Goal: Find specific page/section: Find specific page/section

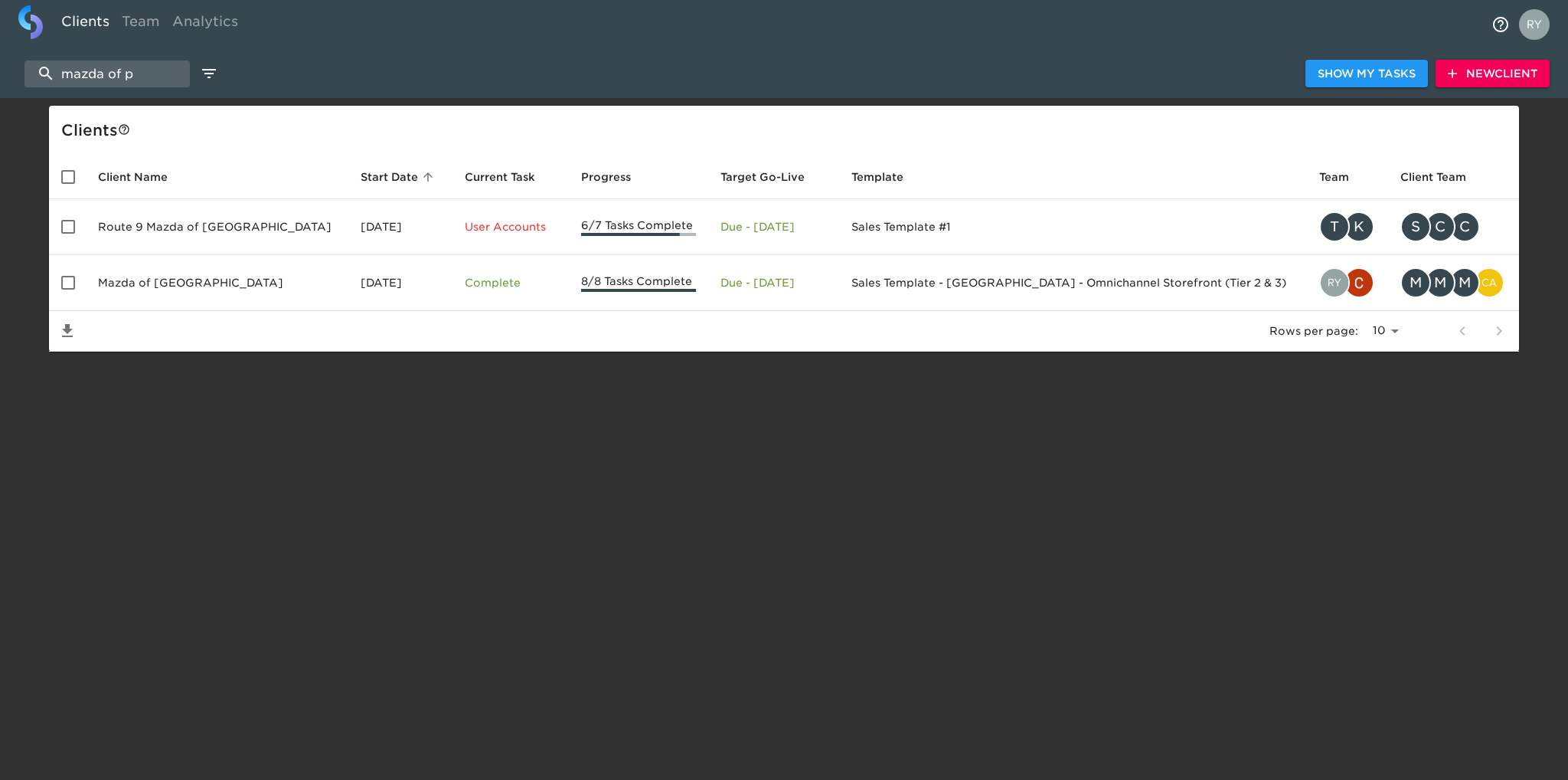
select select "10"
drag, startPoint x: 164, startPoint y: 69, endPoint x: 62, endPoint y: 67, distance: 102.0
click at [62, 67] on input "mazda of p" at bounding box center [108, 74] width 165 height 27
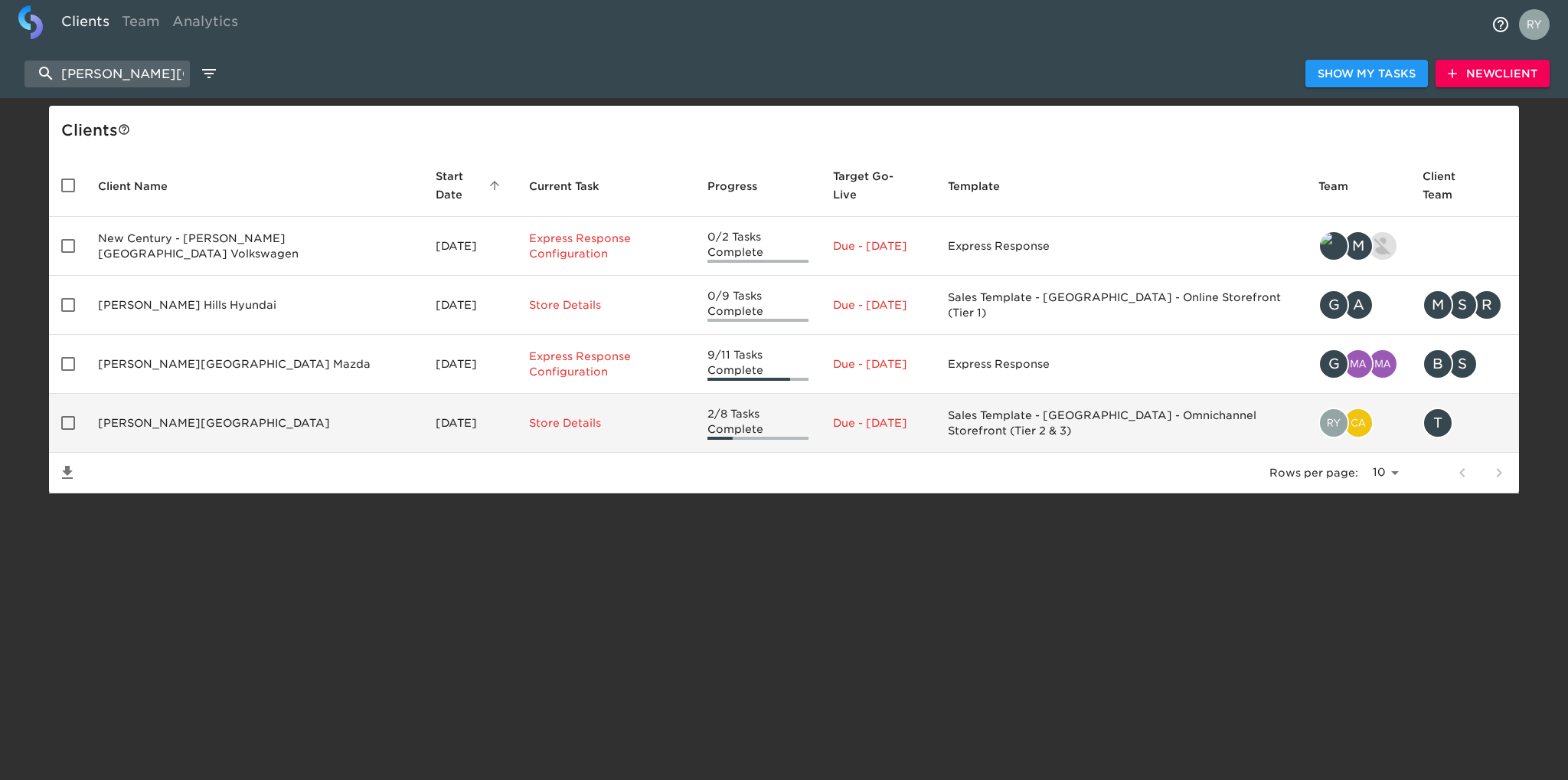
type input "[PERSON_NAME][GEOGRAPHIC_DATA]"
click at [187, 395] on td "[PERSON_NAME][GEOGRAPHIC_DATA]" at bounding box center [254, 422] width 338 height 59
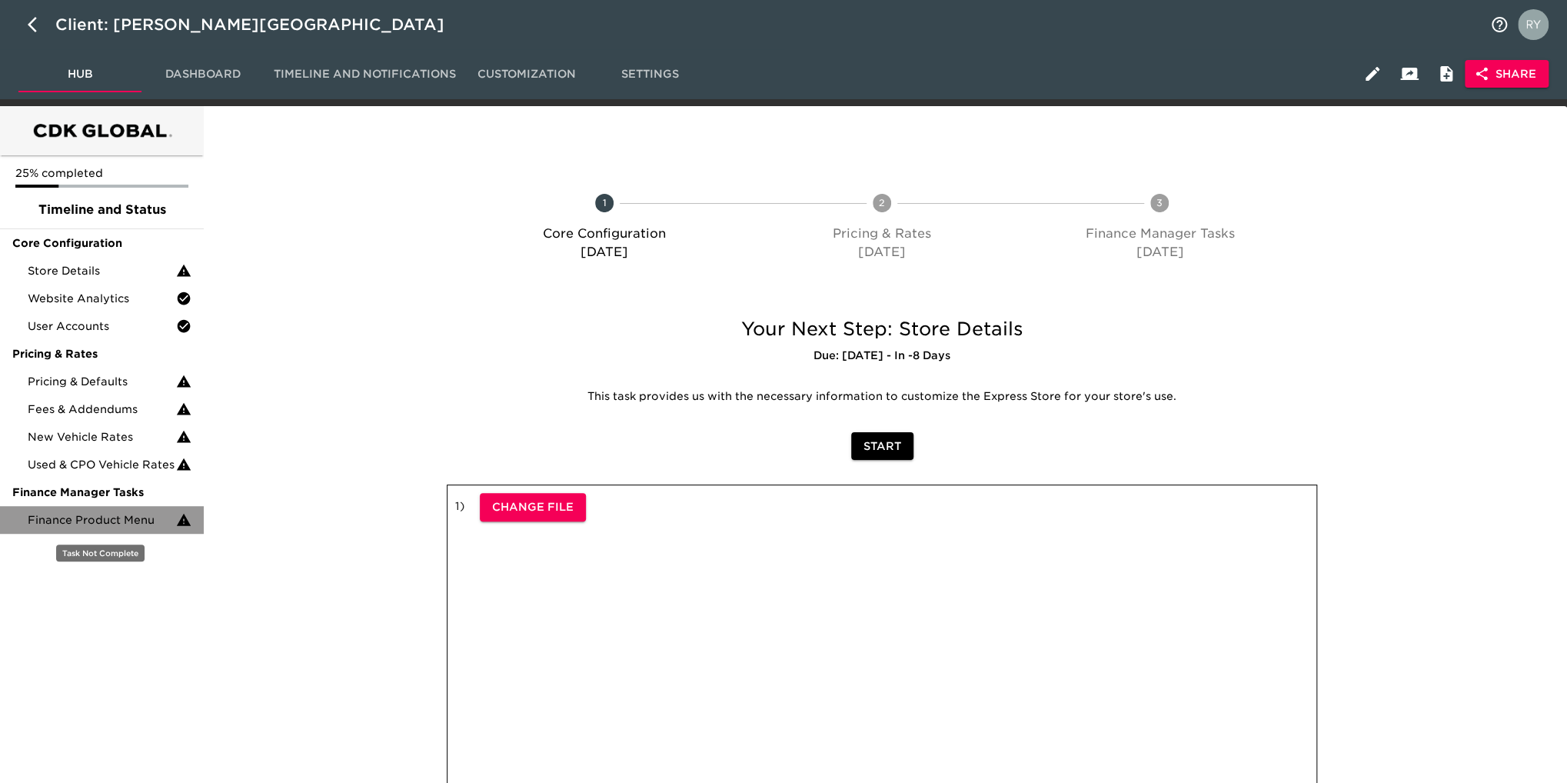
click at [131, 515] on span "Finance Product Menu" at bounding box center [102, 519] width 148 height 15
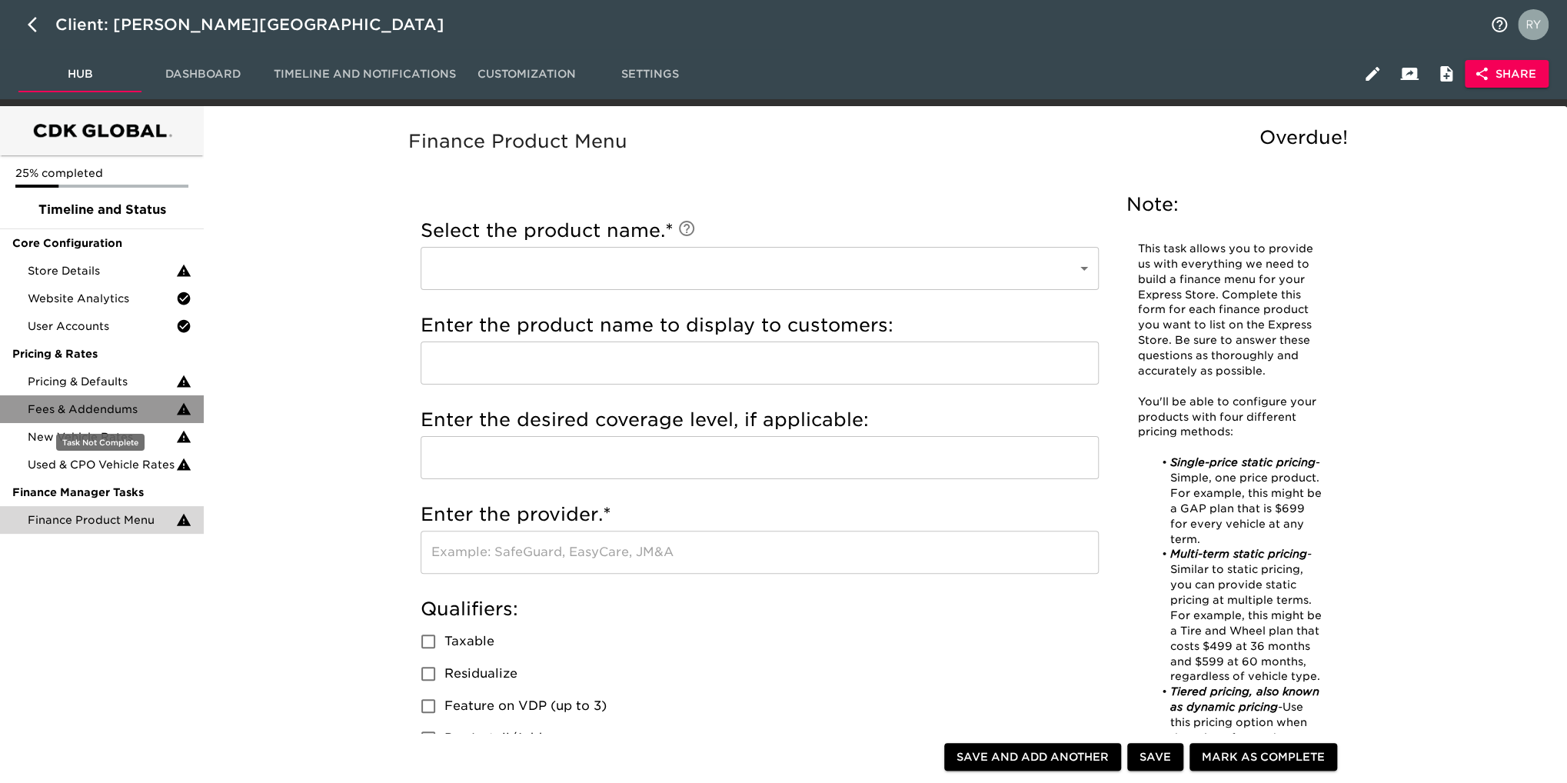
click at [75, 408] on span "Fees & Addendums" at bounding box center [102, 408] width 148 height 15
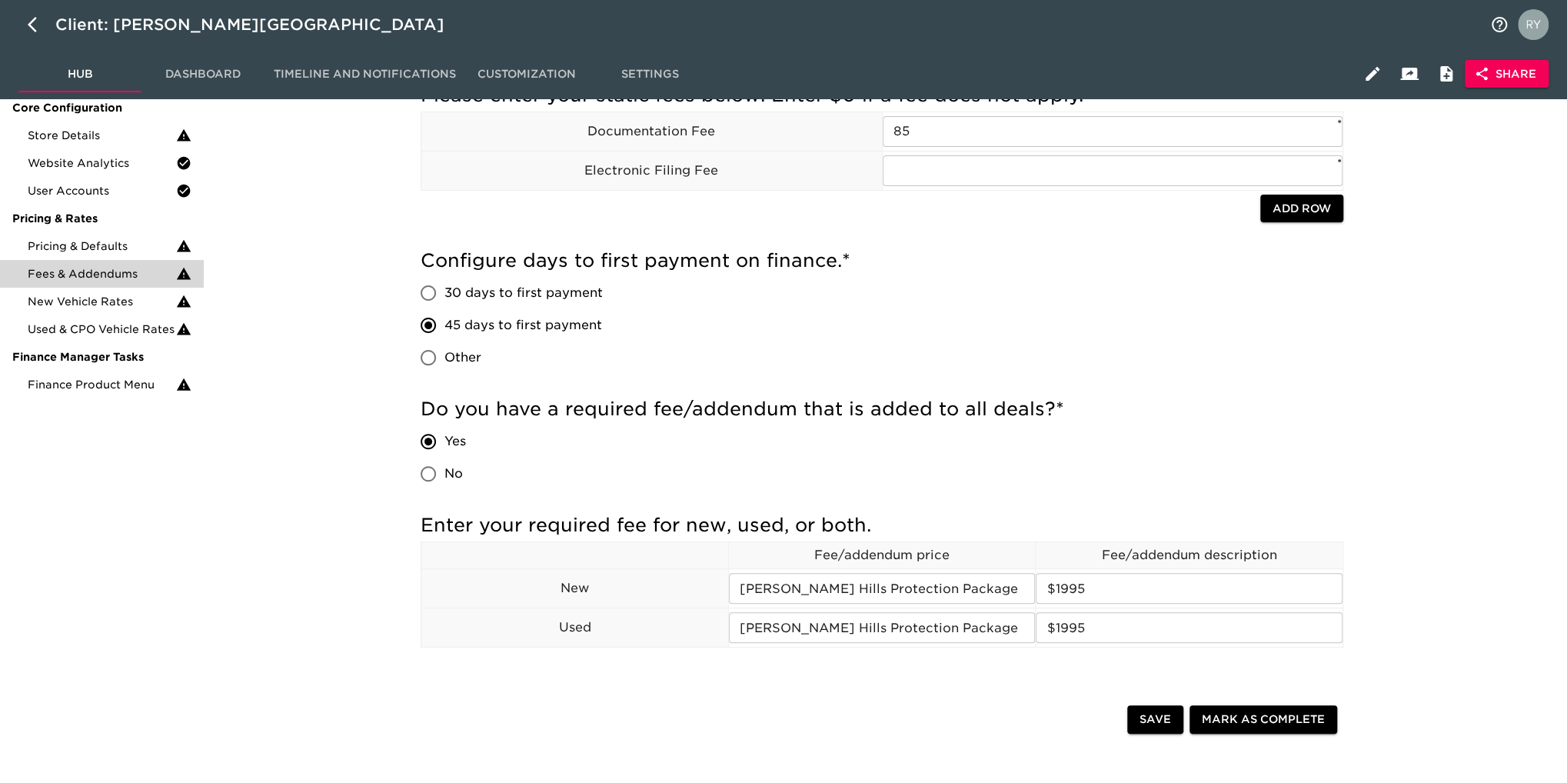
scroll to position [77, 0]
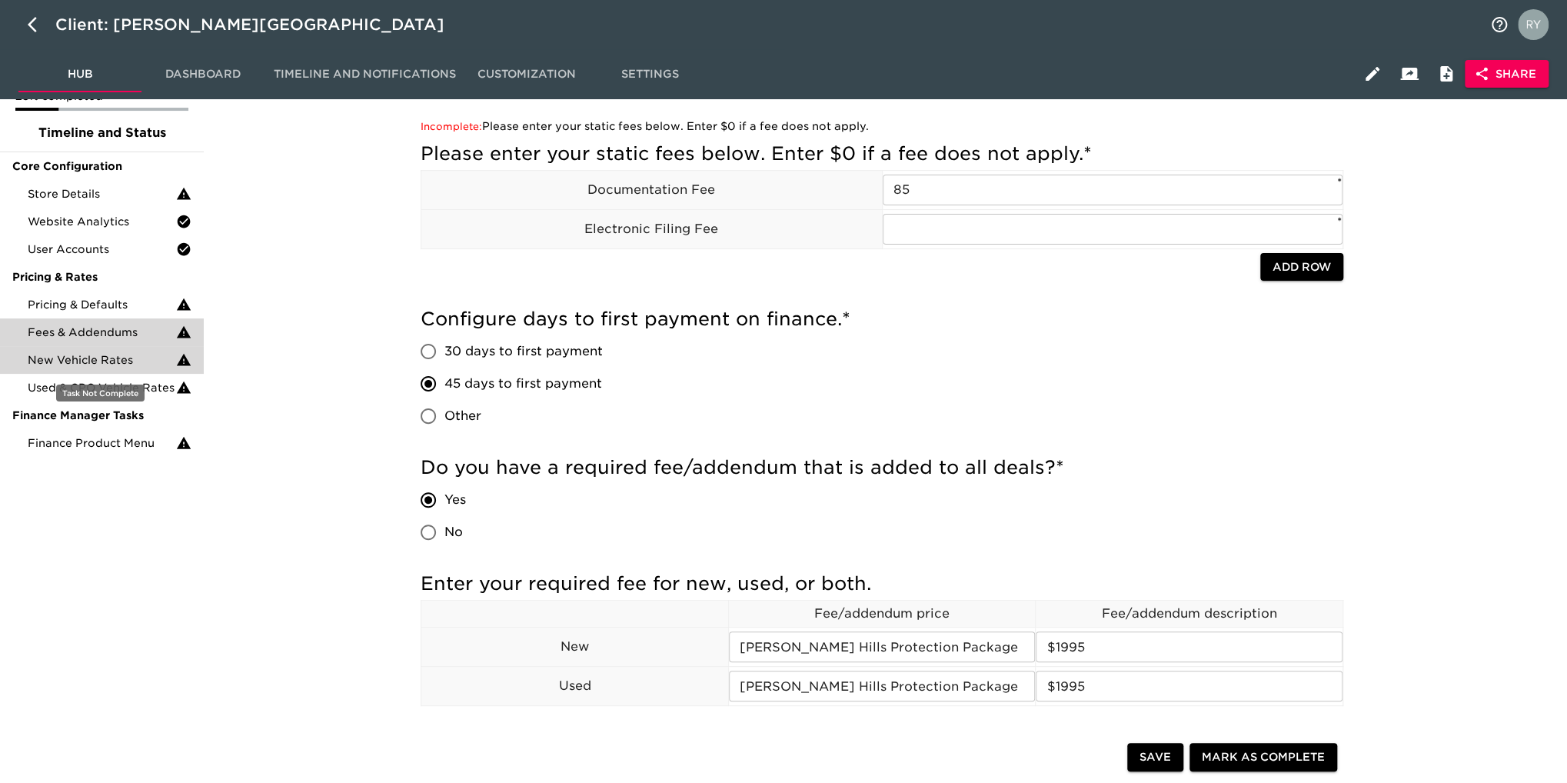
click at [125, 364] on span "New Vehicle Rates" at bounding box center [102, 359] width 148 height 15
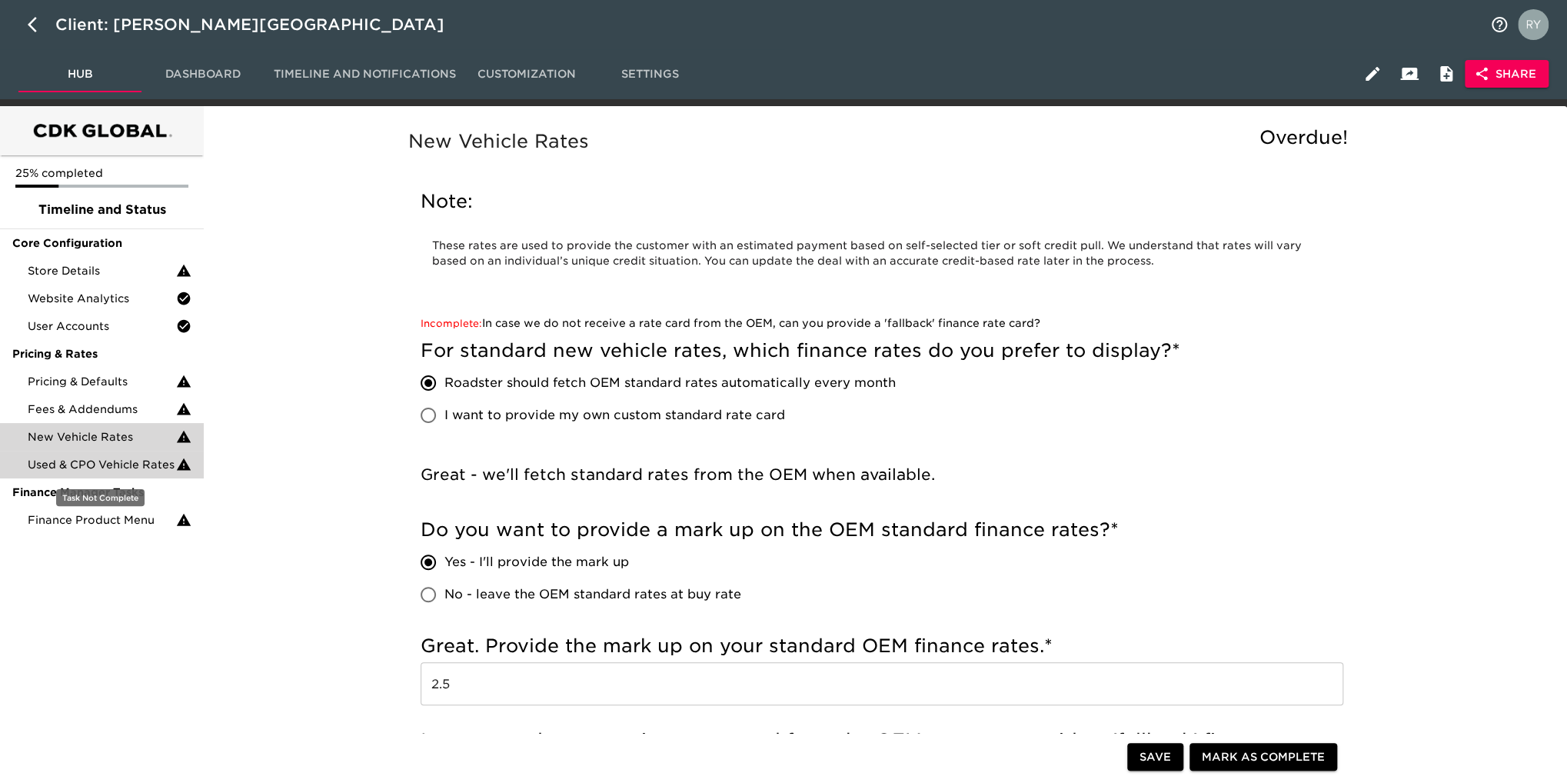
click at [141, 462] on span "Used & CPO Vehicle Rates" at bounding box center [102, 464] width 148 height 15
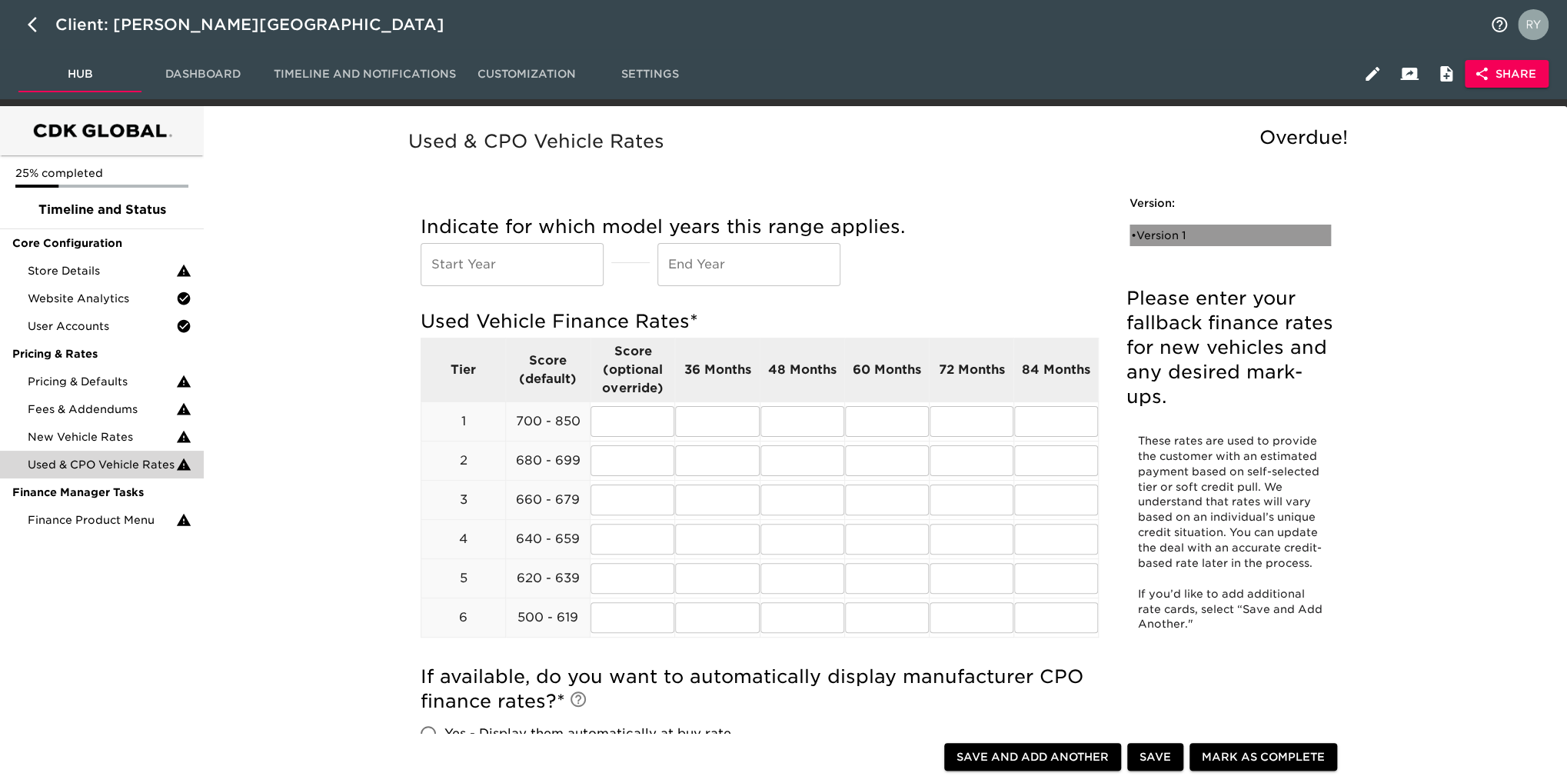
click at [1172, 238] on div "• Version 1" at bounding box center [1219, 235] width 177 height 15
radio input "true"
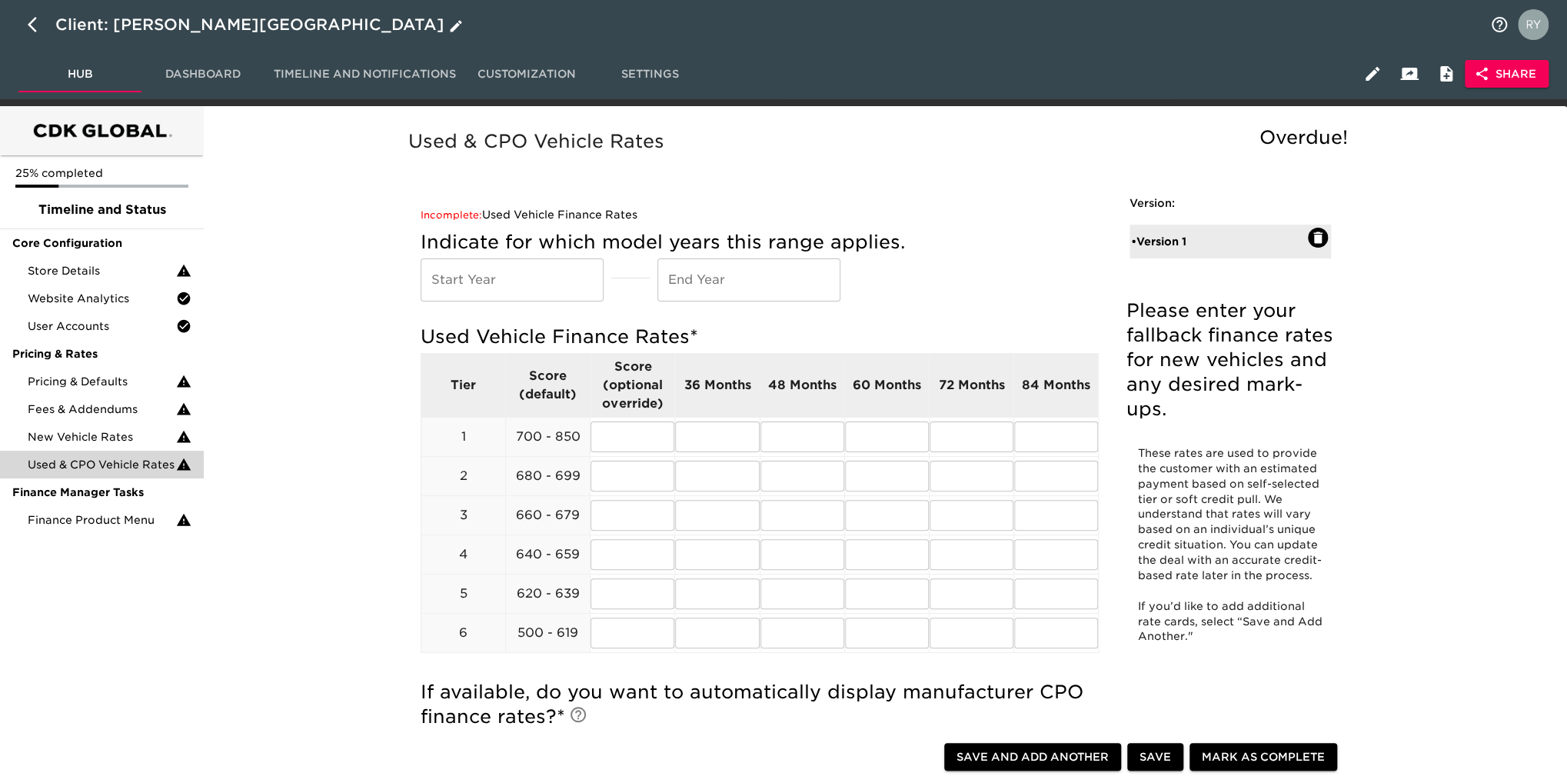
click at [31, 25] on icon "button" at bounding box center [32, 24] width 9 height 15
select select "10"
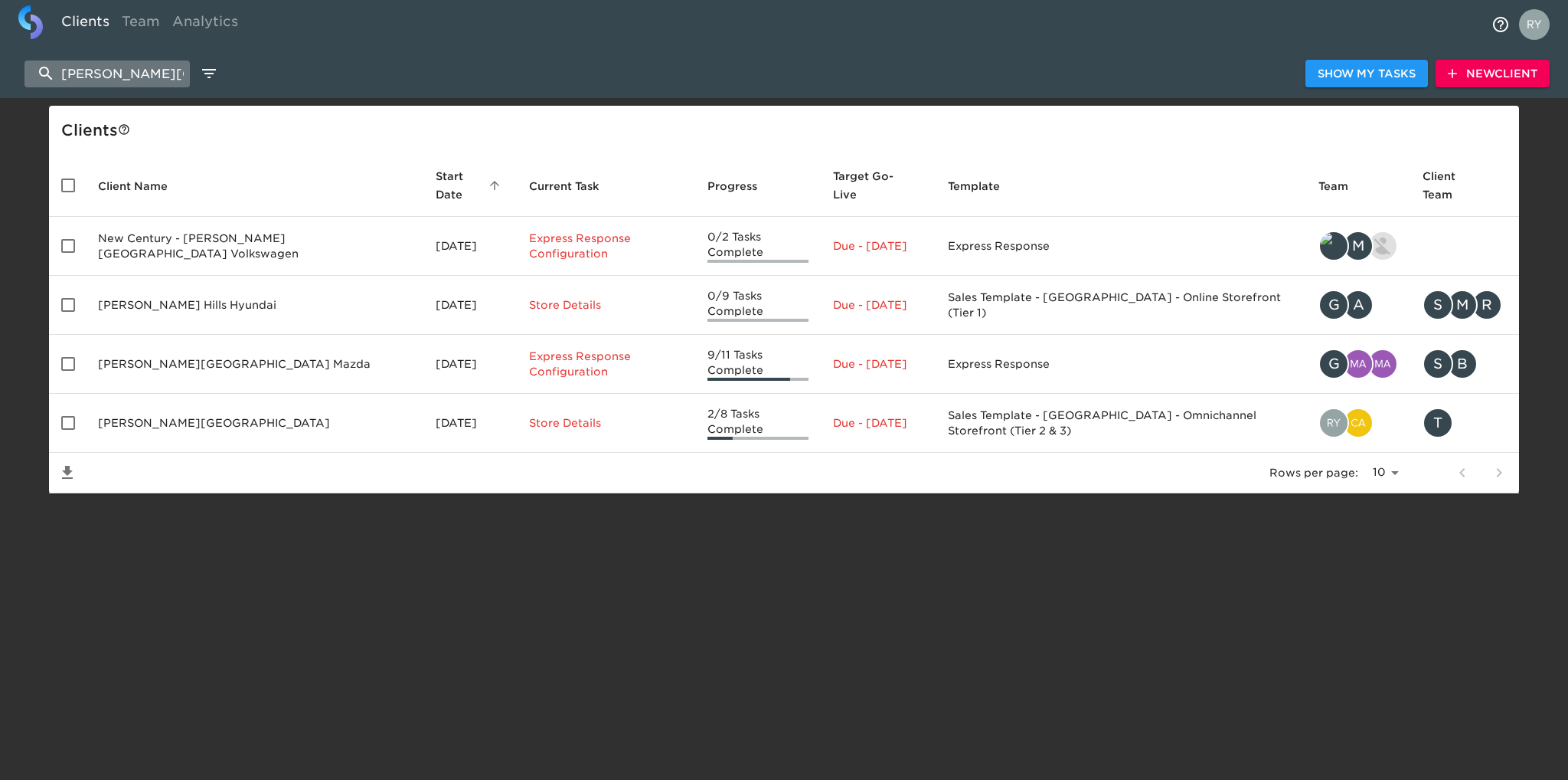
drag, startPoint x: 157, startPoint y: 78, endPoint x: 58, endPoint y: 85, distance: 99.2
click at [58, 85] on input "[PERSON_NAME][GEOGRAPHIC_DATA]" at bounding box center [108, 74] width 165 height 27
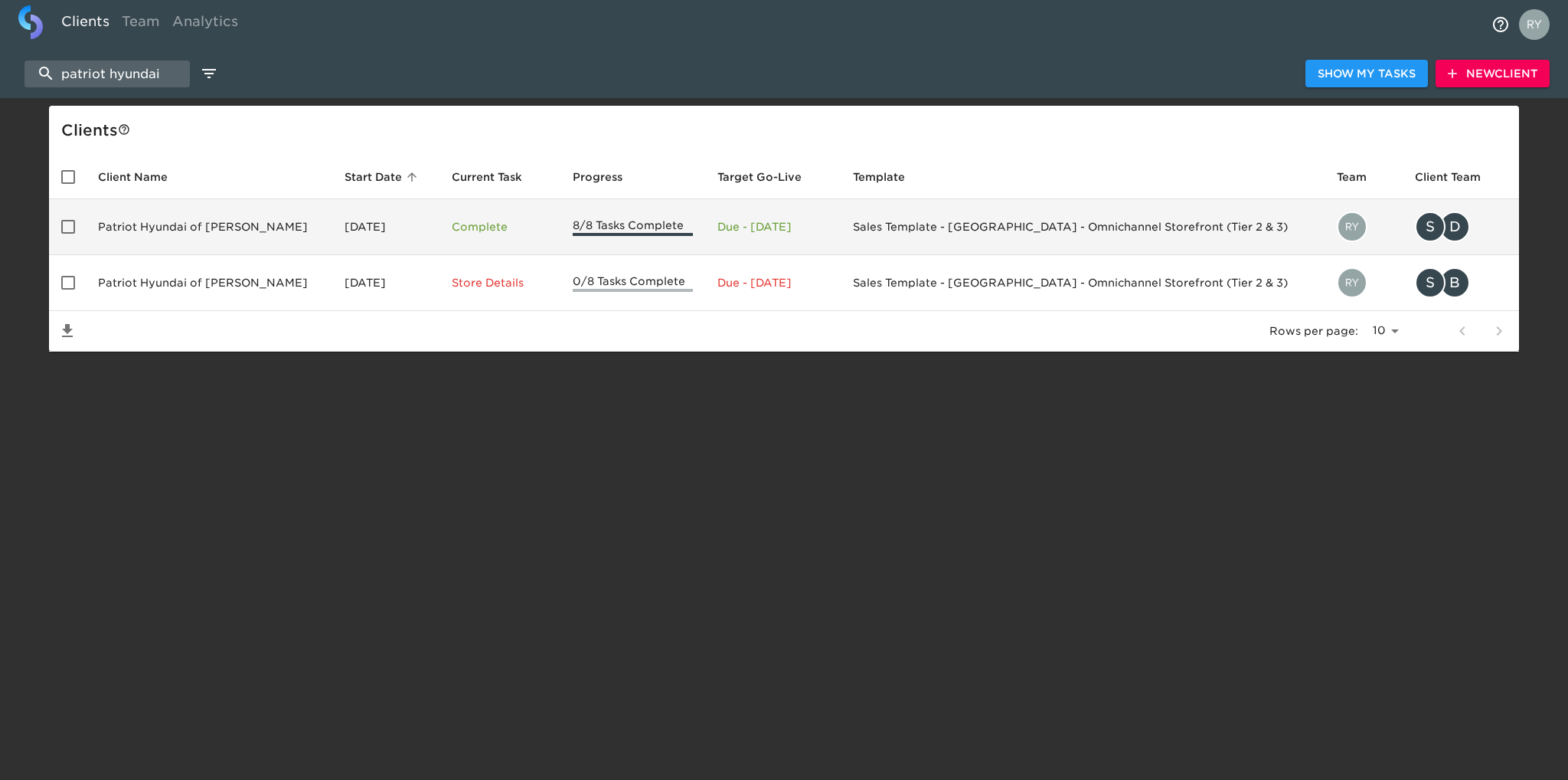
type input "patriot hyundai"
click at [198, 224] on td "Patriot Hyundai of [PERSON_NAME]" at bounding box center [209, 227] width 247 height 56
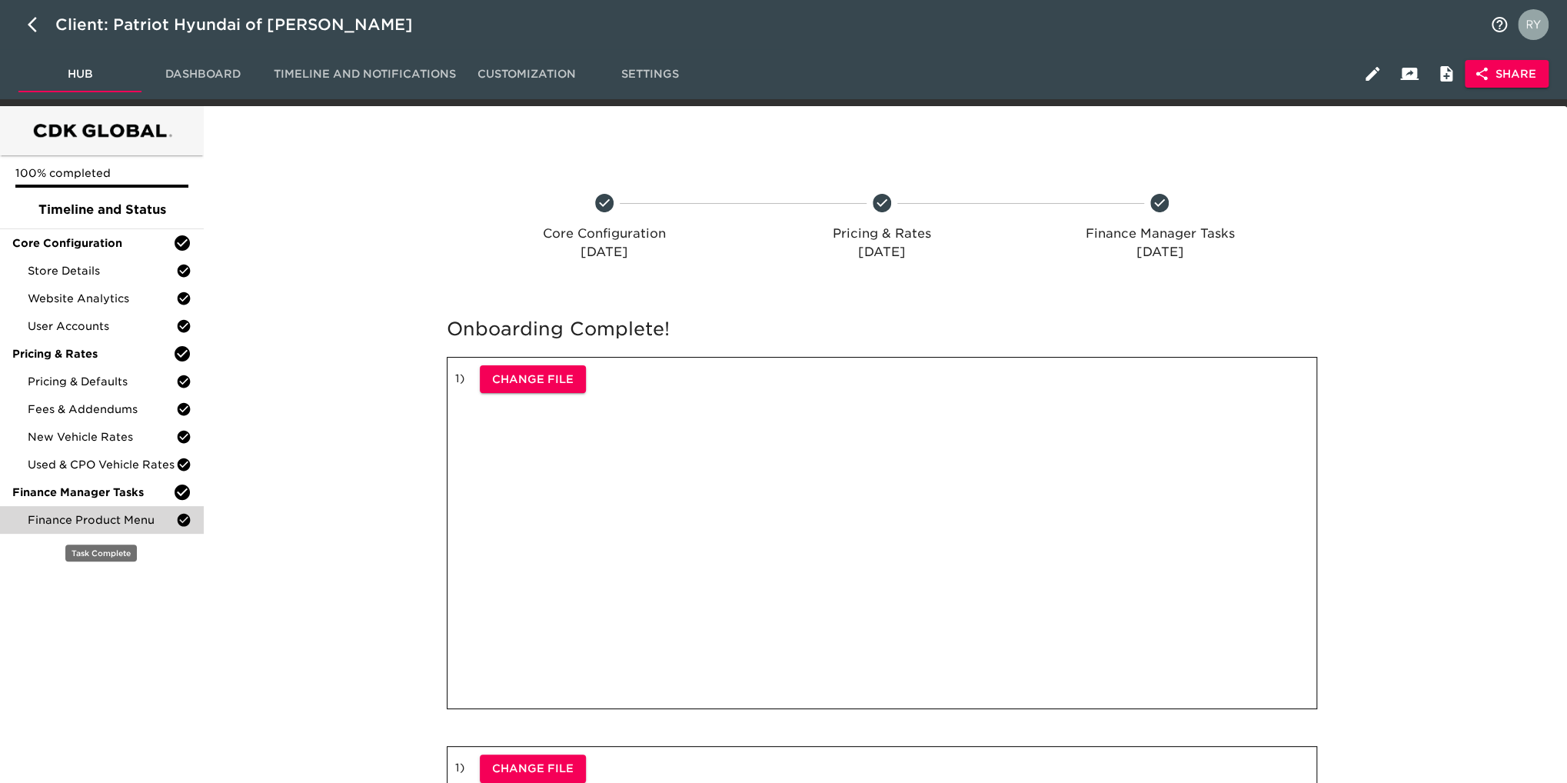
click at [114, 520] on span "Finance Product Menu" at bounding box center [102, 519] width 148 height 15
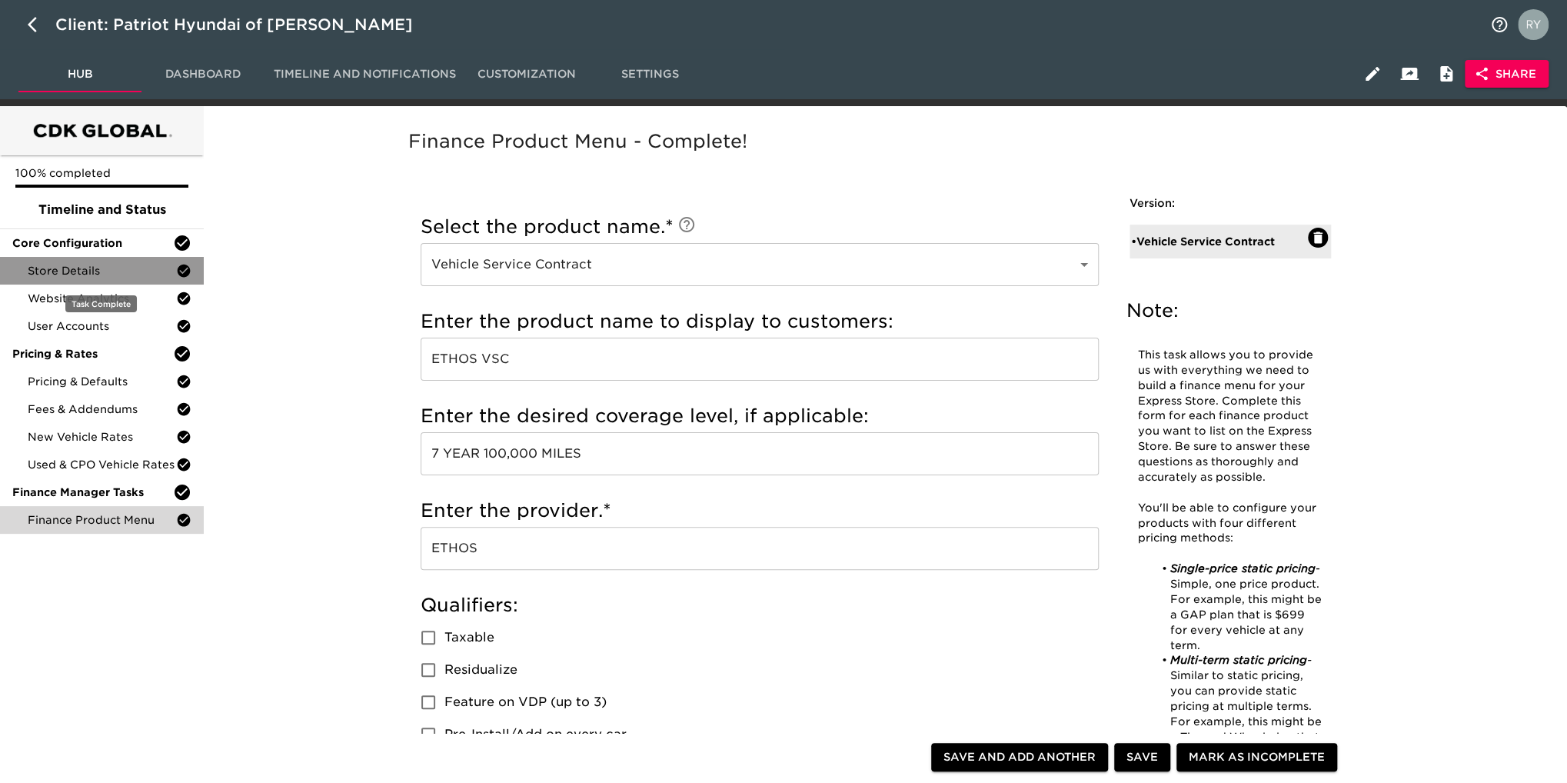
click at [75, 277] on span "Store Details" at bounding box center [102, 270] width 148 height 15
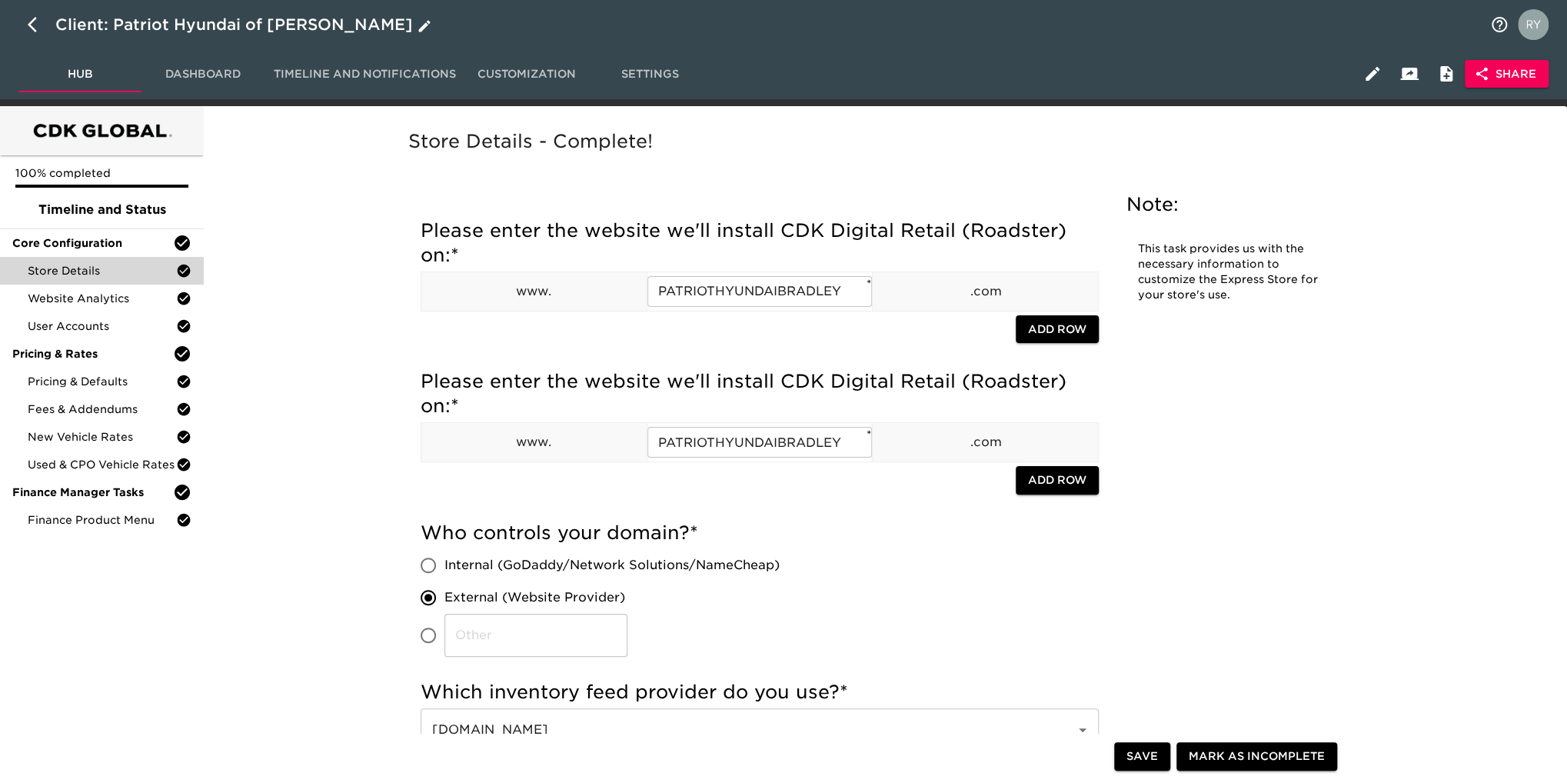
click at [25, 27] on button "button" at bounding box center [36, 24] width 37 height 37
select select "10"
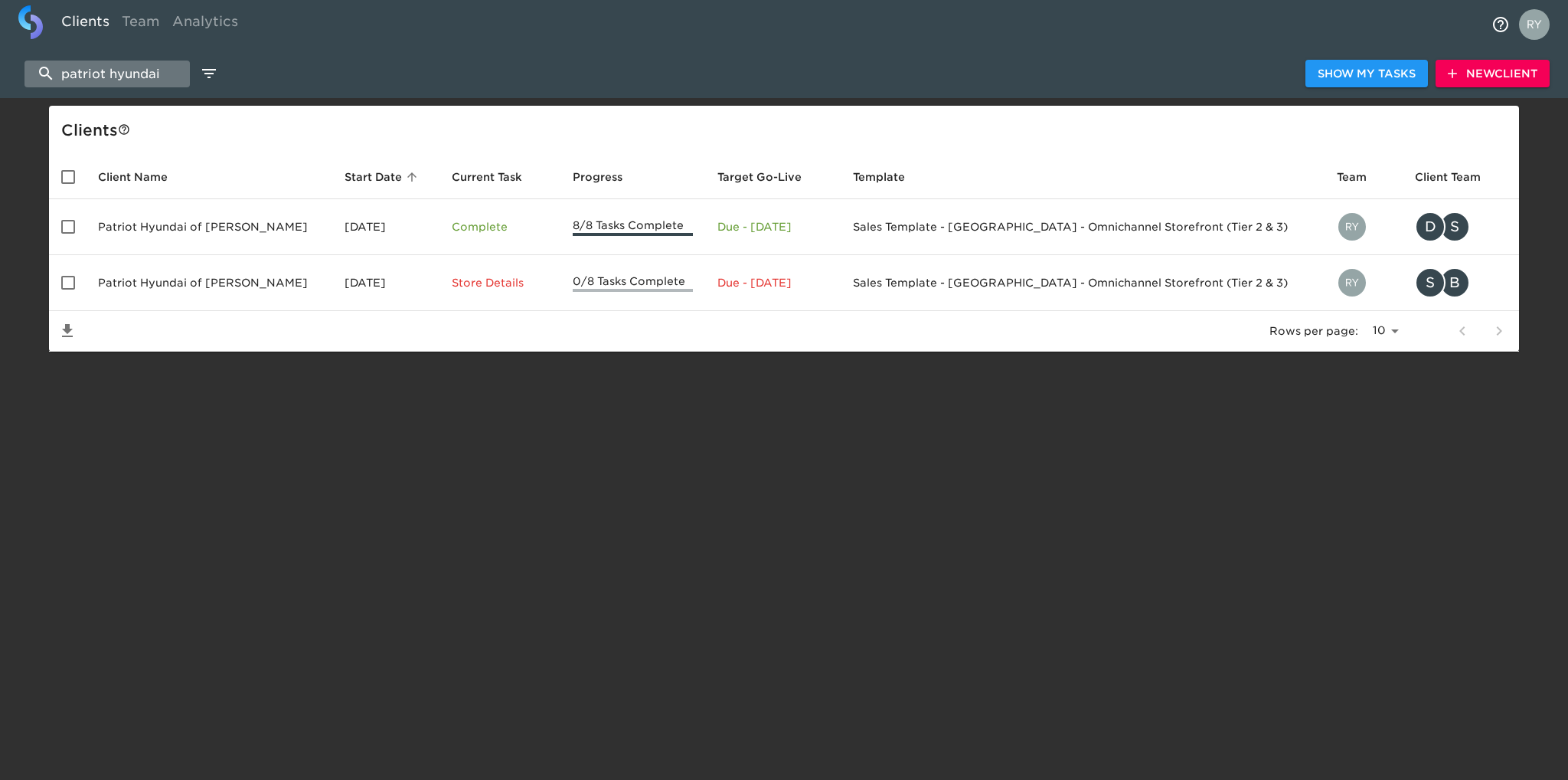
drag, startPoint x: 170, startPoint y: 69, endPoint x: 49, endPoint y: 61, distance: 121.3
click at [49, 61] on input "patriot hyundai" at bounding box center [108, 74] width 165 height 27
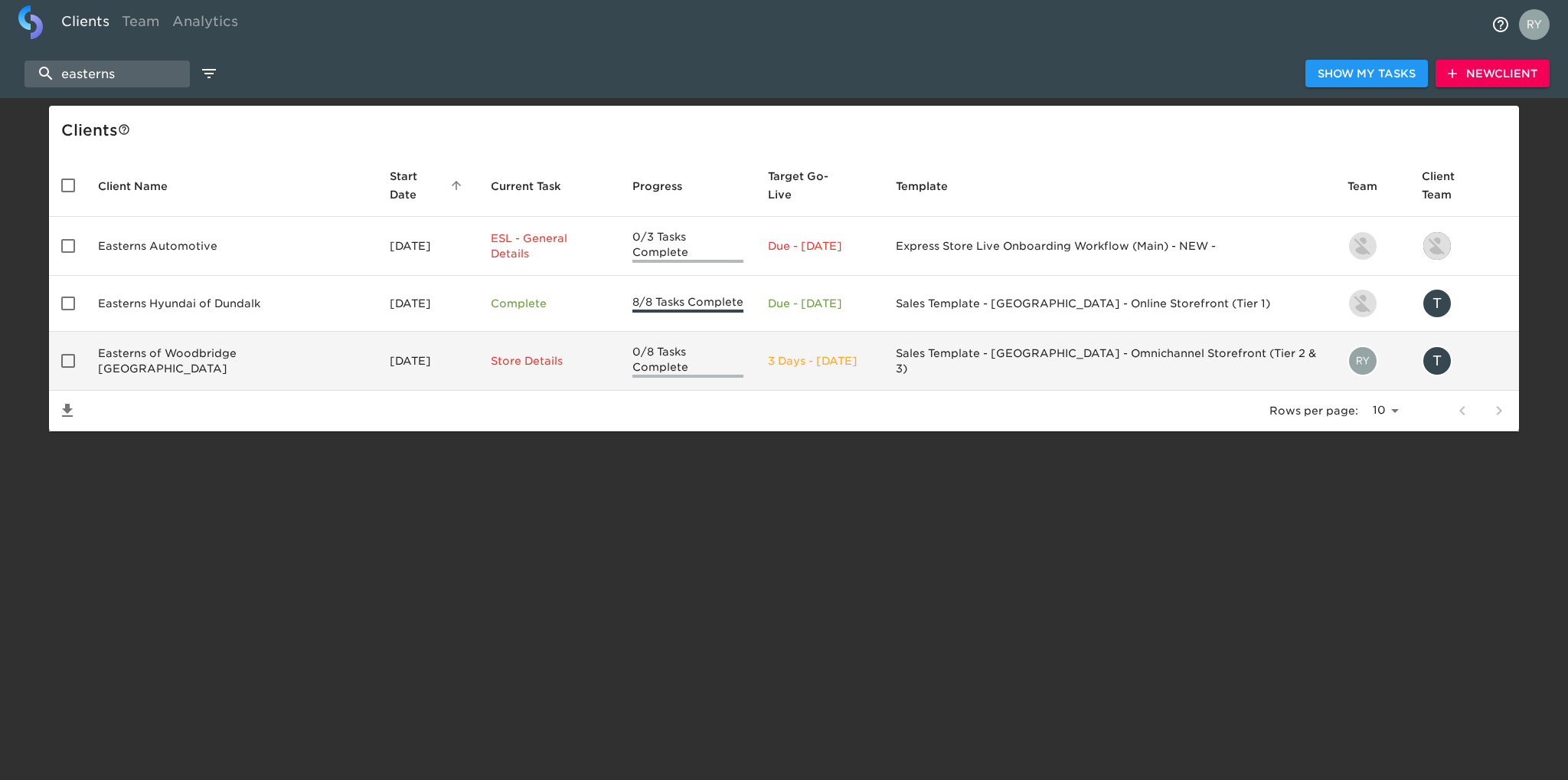
type input "easterns"
click at [190, 341] on td "Easterns of Woodbridge [GEOGRAPHIC_DATA]" at bounding box center [231, 361] width 292 height 59
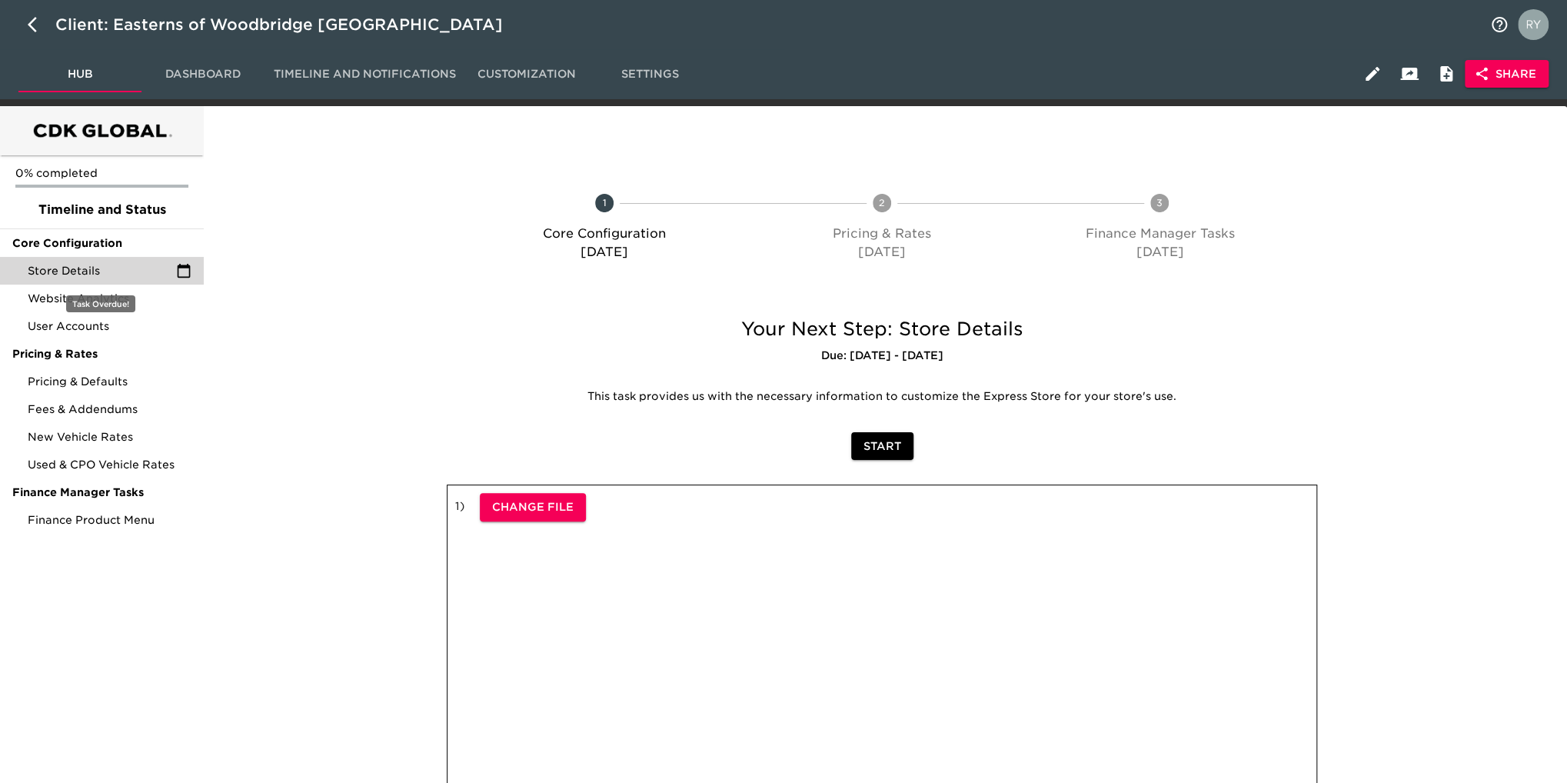
click at [129, 276] on span "Store Details" at bounding box center [102, 270] width 148 height 15
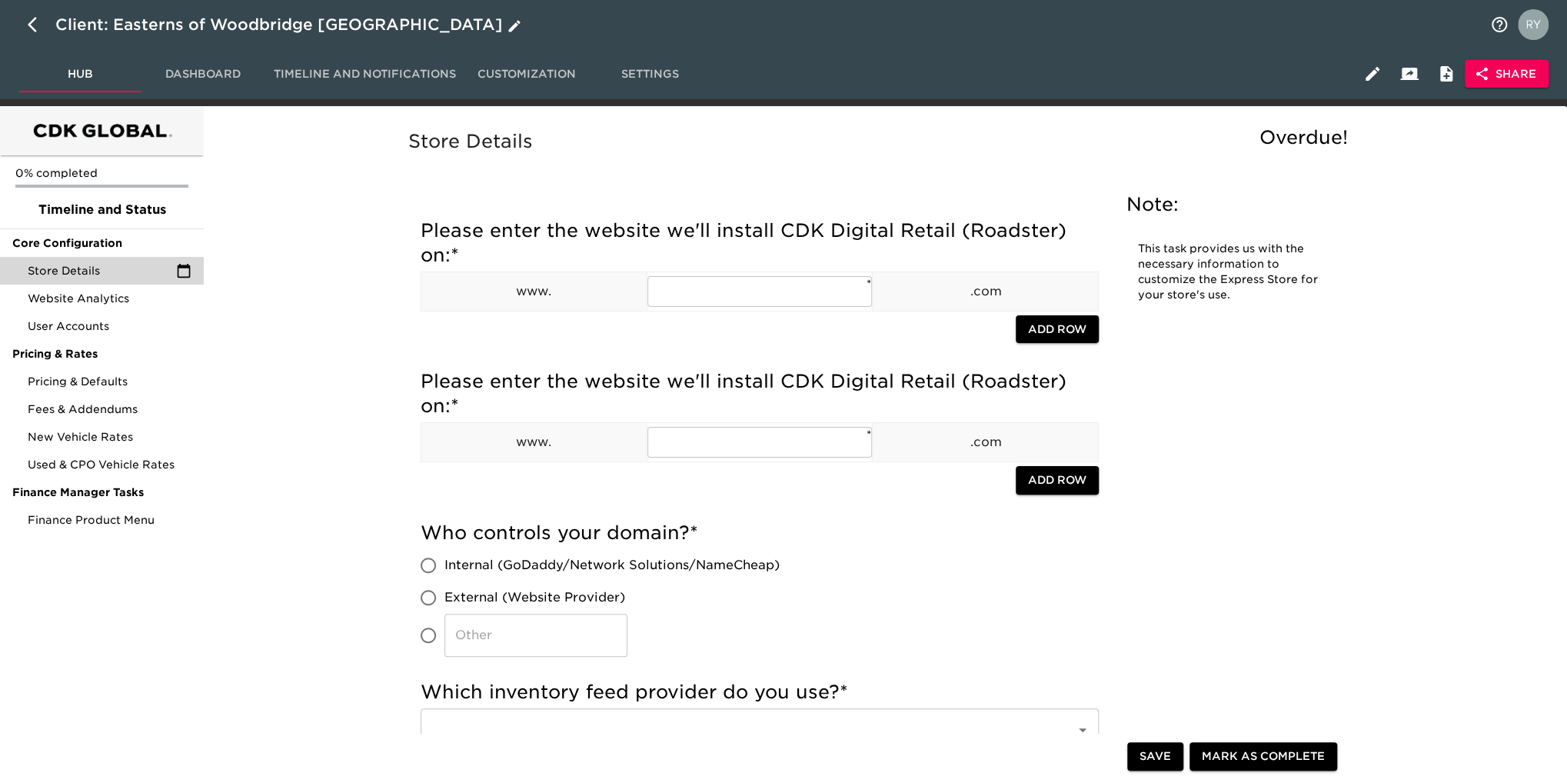
click at [31, 28] on icon "button" at bounding box center [37, 24] width 18 height 18
select select "10"
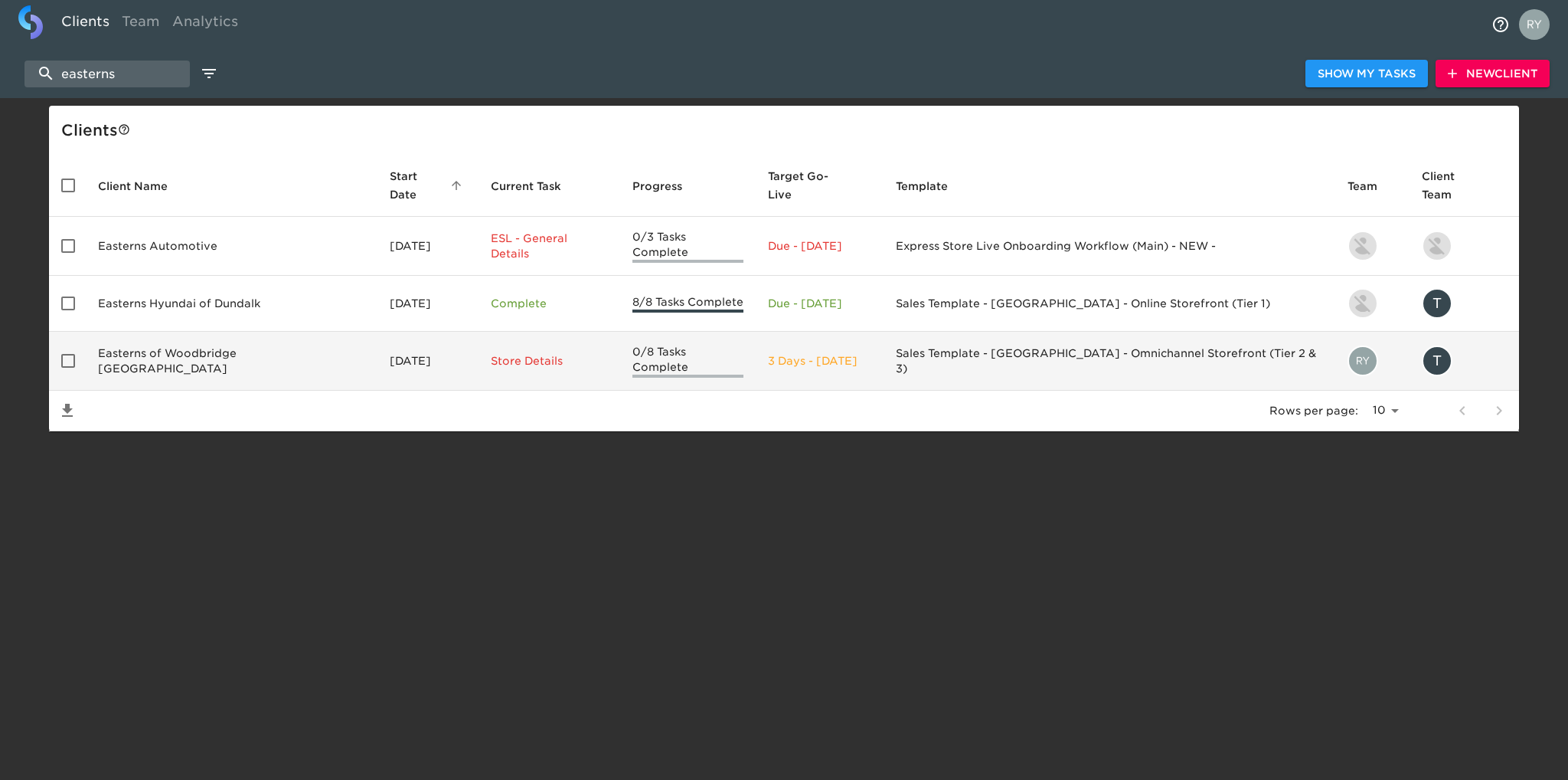
click at [225, 341] on td "Easterns of Woodbridge [GEOGRAPHIC_DATA]" at bounding box center [231, 361] width 292 height 59
